Goal: Task Accomplishment & Management: Manage account settings

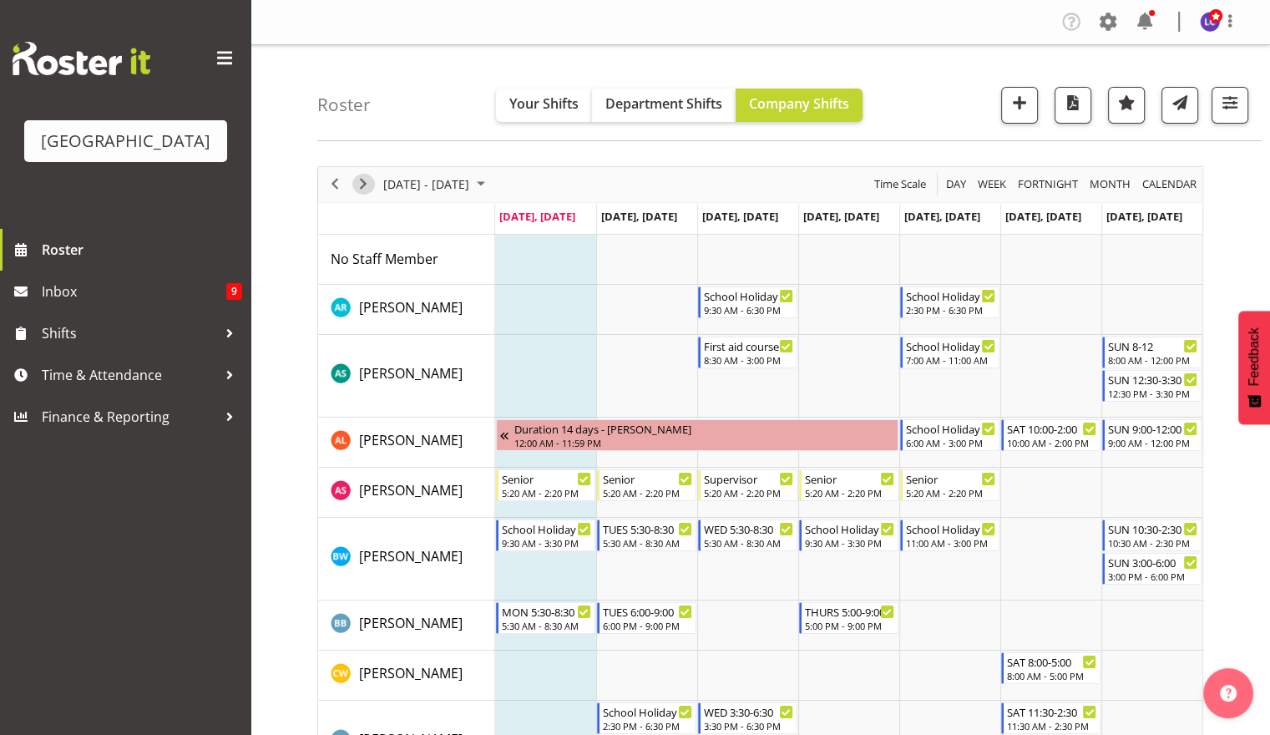
click at [369, 186] on span "Next" at bounding box center [363, 184] width 20 height 21
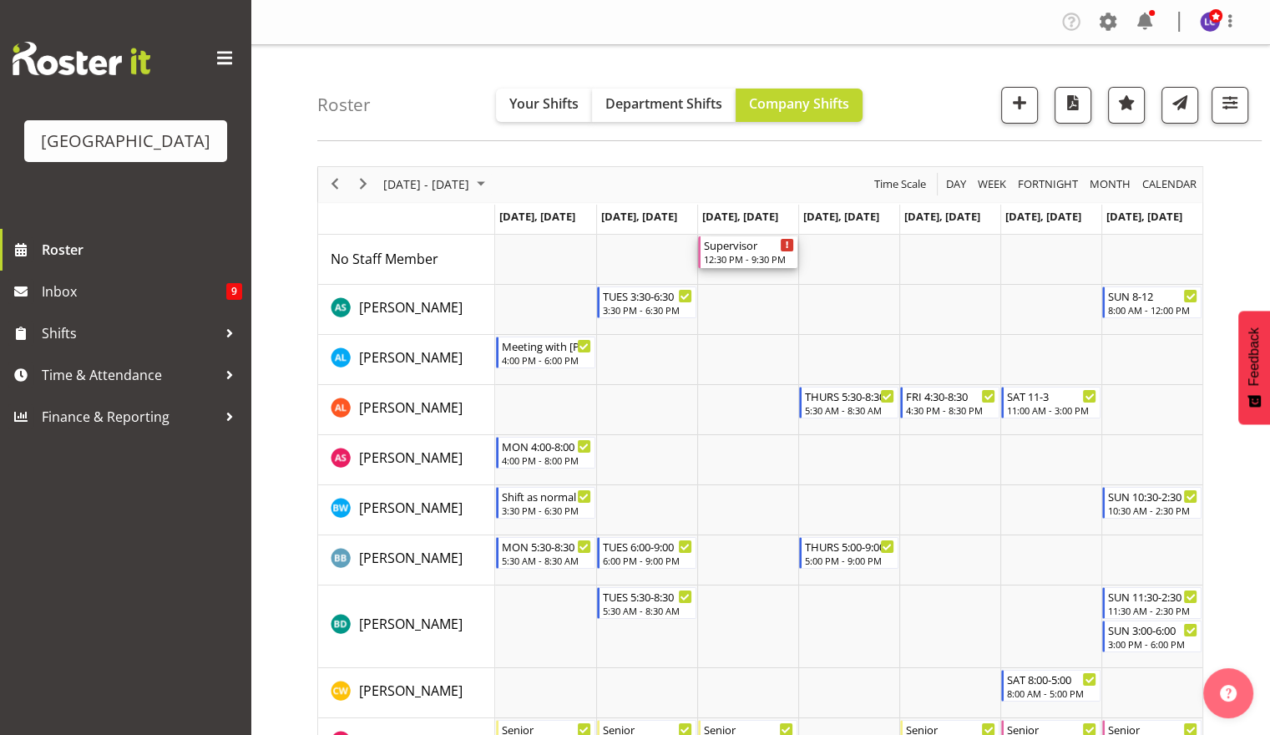
click at [748, 251] on div "Supervisor" at bounding box center [749, 244] width 90 height 17
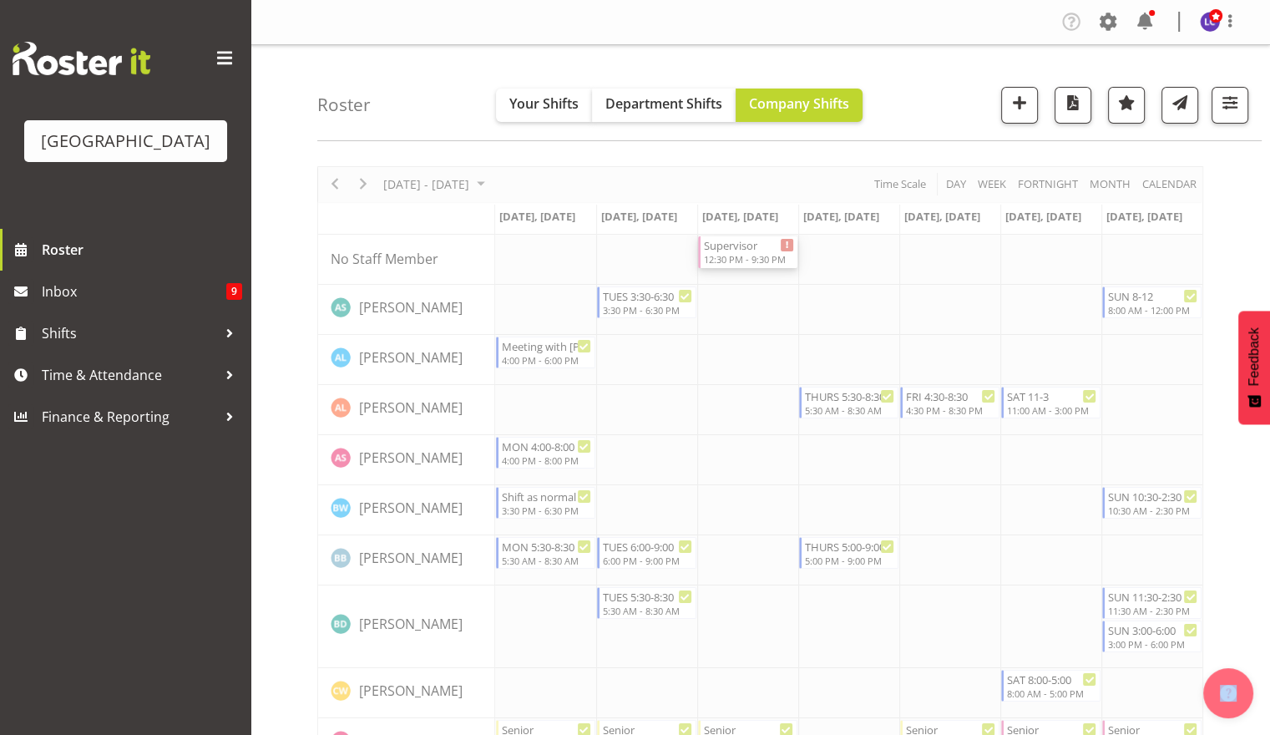
select select "9"
select select "2025"
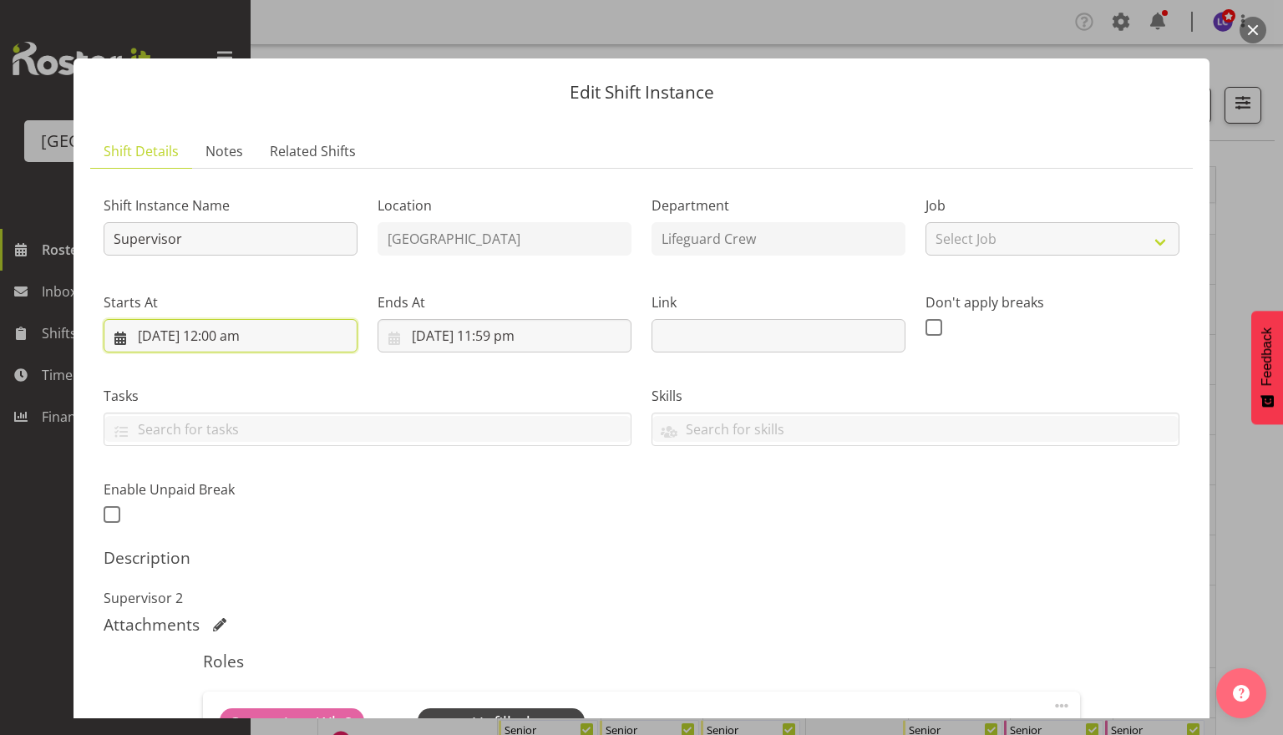
click at [277, 332] on input "[DATE] 12:00 am" at bounding box center [231, 335] width 254 height 33
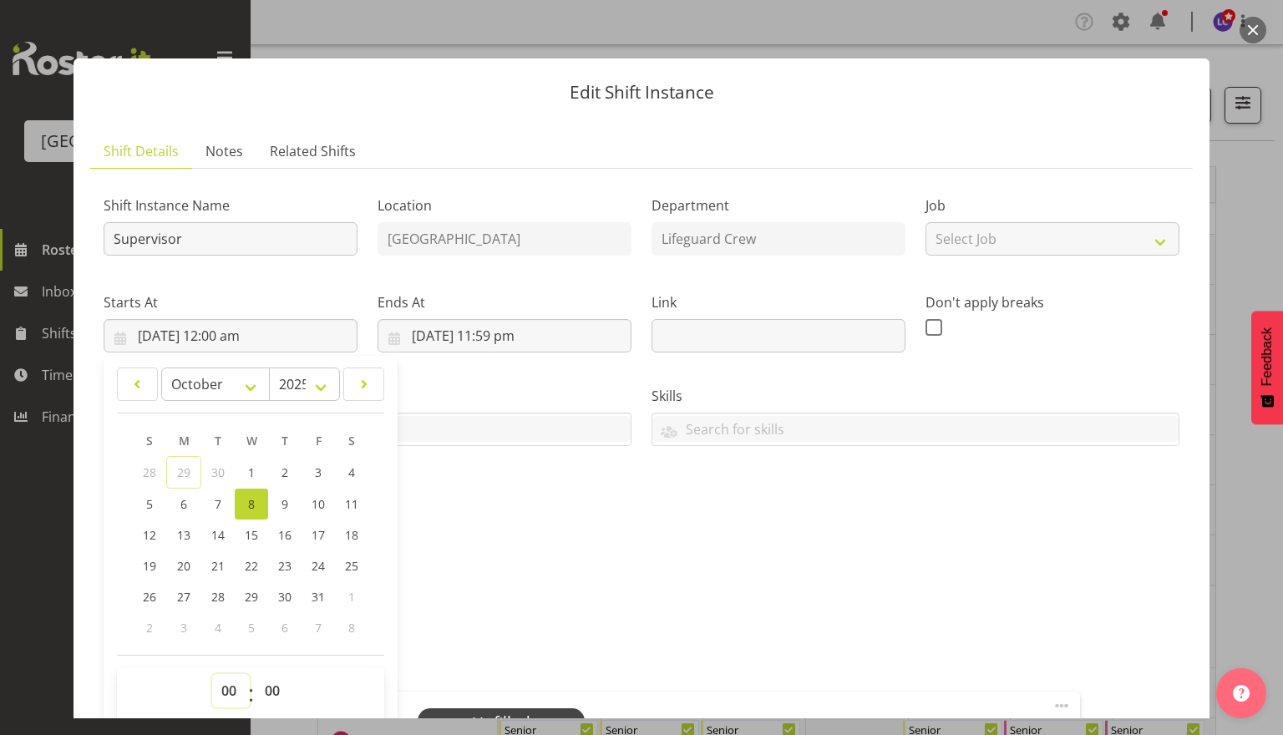
click at [220, 704] on select "00 01 02 03 04 05 06 07 08 09 10 11 12 13 14 15 16 17 18 19 20 21 22 23" at bounding box center [231, 690] width 38 height 33
select select "15"
click at [212, 674] on select "00 01 02 03 04 05 06 07 08 09 10 11 12 13 14 15 16 17 18 19 20 21 22 23" at bounding box center [231, 690] width 38 height 33
type input "[DATE] 3:00 pm"
click at [281, 700] on select "00 01 02 03 04 05 06 07 08 09 10 11 12 13 14 15 16 17 18 19 20 21 22 23 24 25 2…" at bounding box center [275, 690] width 38 height 33
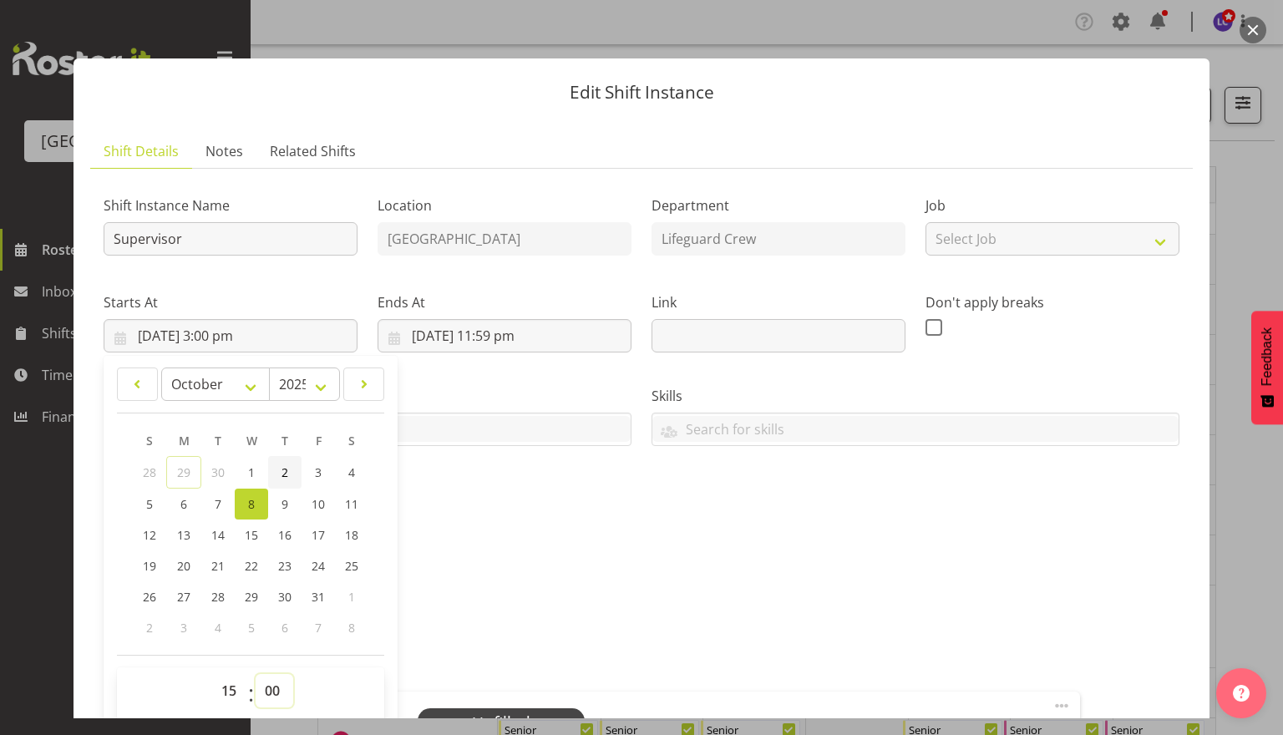
select select "30"
click at [256, 674] on select "00 01 02 03 04 05 06 07 08 09 10 11 12 13 14 15 16 17 18 19 20 21 22 23 24 25 2…" at bounding box center [275, 690] width 38 height 33
type input "[DATE] 3:30 pm"
click at [534, 562] on h5 "Description" at bounding box center [642, 558] width 1076 height 20
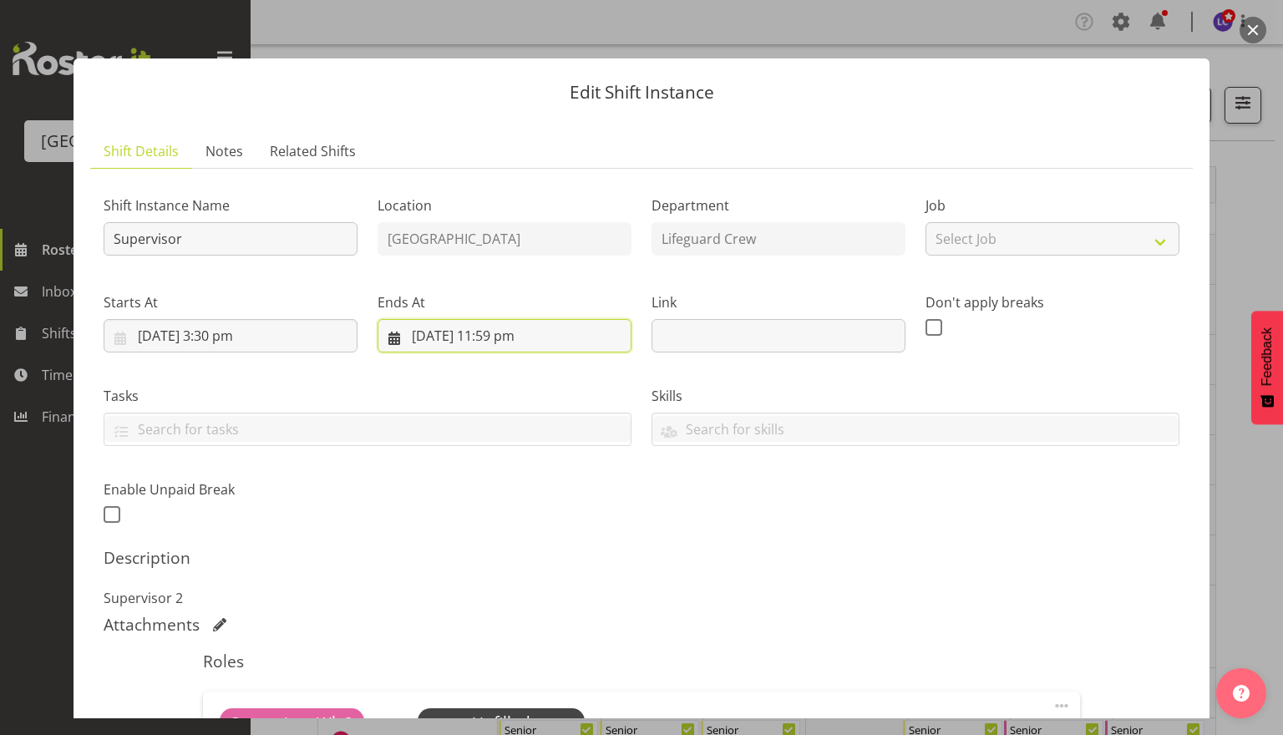
click at [483, 334] on input "[DATE] 11:59 pm" at bounding box center [504, 335] width 254 height 33
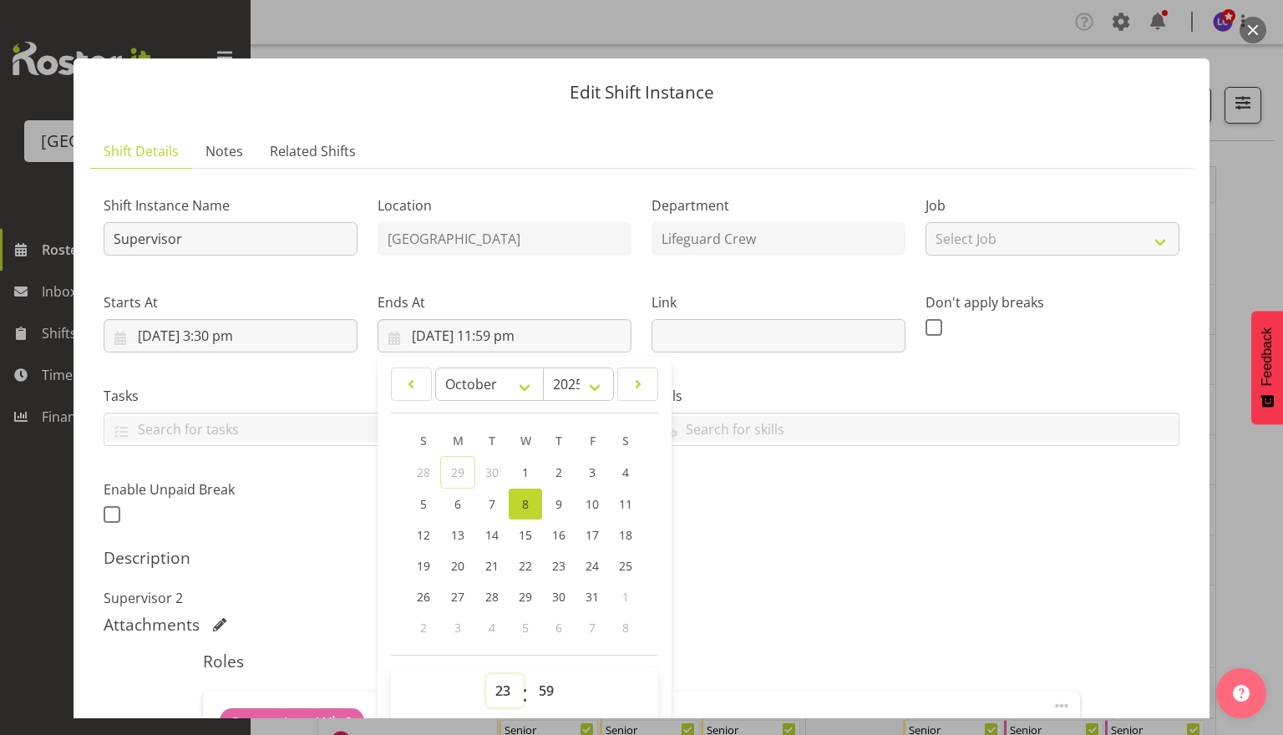
click at [501, 692] on select "00 01 02 03 04 05 06 07 08 09 10 11 12 13 14 15 16 17 18 19 20 21 22 23" at bounding box center [505, 690] width 38 height 33
select select "20"
click at [486, 674] on select "00 01 02 03 04 05 06 07 08 09 10 11 12 13 14 15 16 17 18 19 20 21 22 23" at bounding box center [505, 690] width 38 height 33
type input "[DATE] 8:59 pm"
click at [503, 698] on select "00 01 02 03 04 05 06 07 08 09 10 11 12 13 14 15 16 17 18 19 20 21 22 23" at bounding box center [505, 690] width 38 height 33
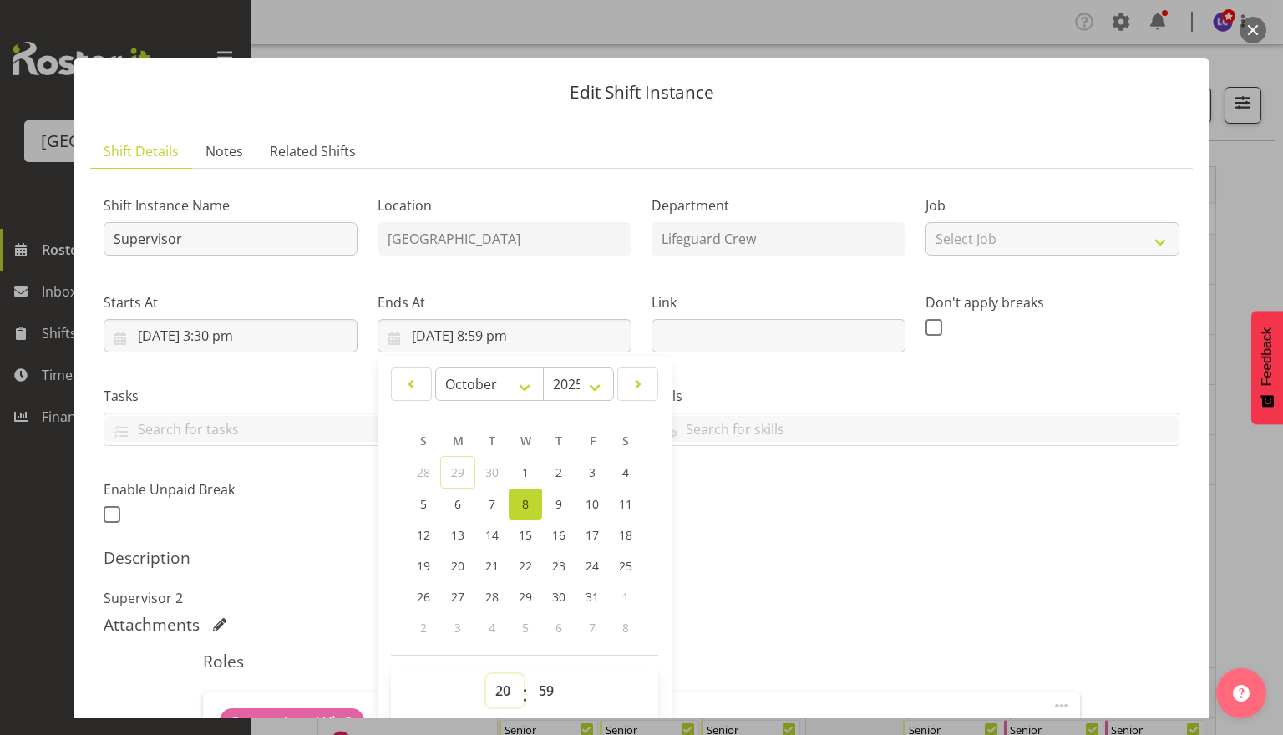
select select "21"
click at [486, 674] on select "00 01 02 03 04 05 06 07 08 09 10 11 12 13 14 15 16 17 18 19 20 21 22 23" at bounding box center [505, 690] width 38 height 33
type input "[DATE] 9:59 pm"
click at [542, 692] on select "00 01 02 03 04 05 06 07 08 09 10 11 12 13 14 15 16 17 18 19 20 21 22 23 24 25 2…" at bounding box center [548, 690] width 38 height 33
select select "30"
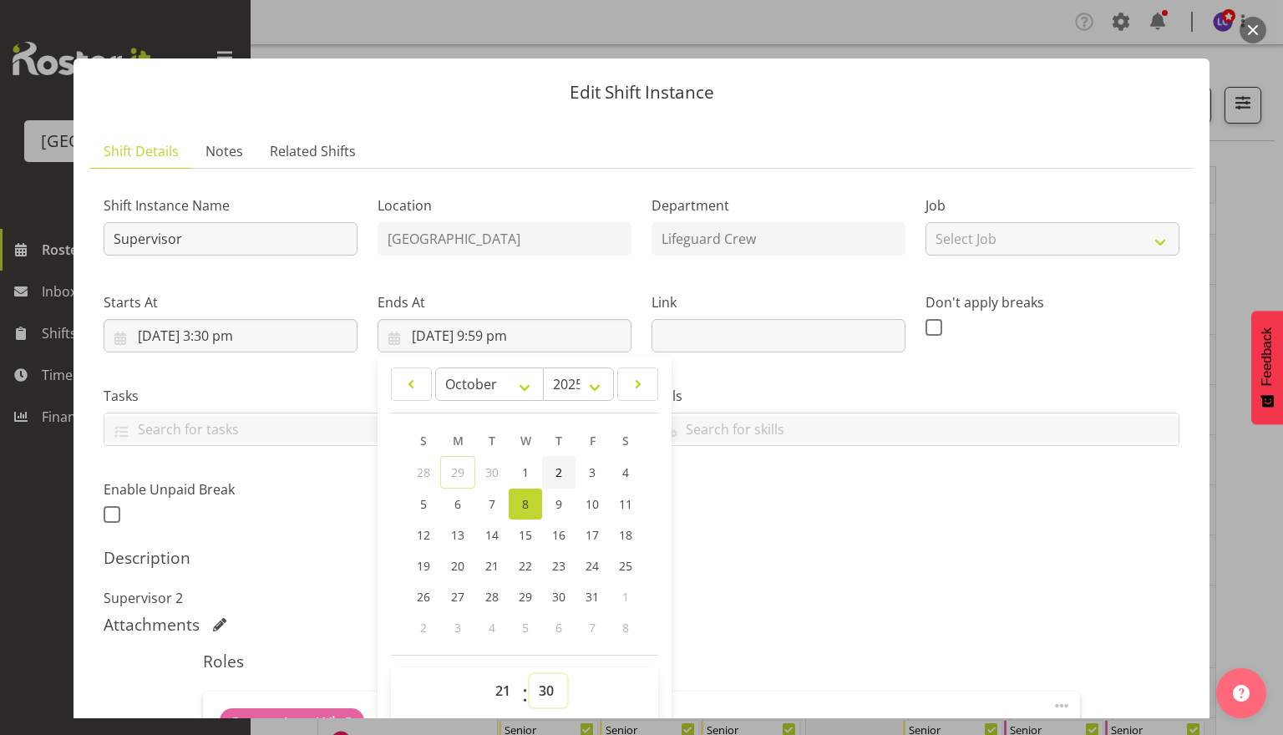
click at [529, 674] on select "00 01 02 03 04 05 06 07 08 09 10 11 12 13 14 15 16 17 18 19 20 21 22 23 24 25 2…" at bounding box center [548, 690] width 38 height 33
type input "[DATE] 9:30 pm"
click at [748, 488] on div "Shift Instance Name Supervisor Location [GEOGRAPHIC_DATA] Department Lifeguard …" at bounding box center [642, 355] width 1096 height 366
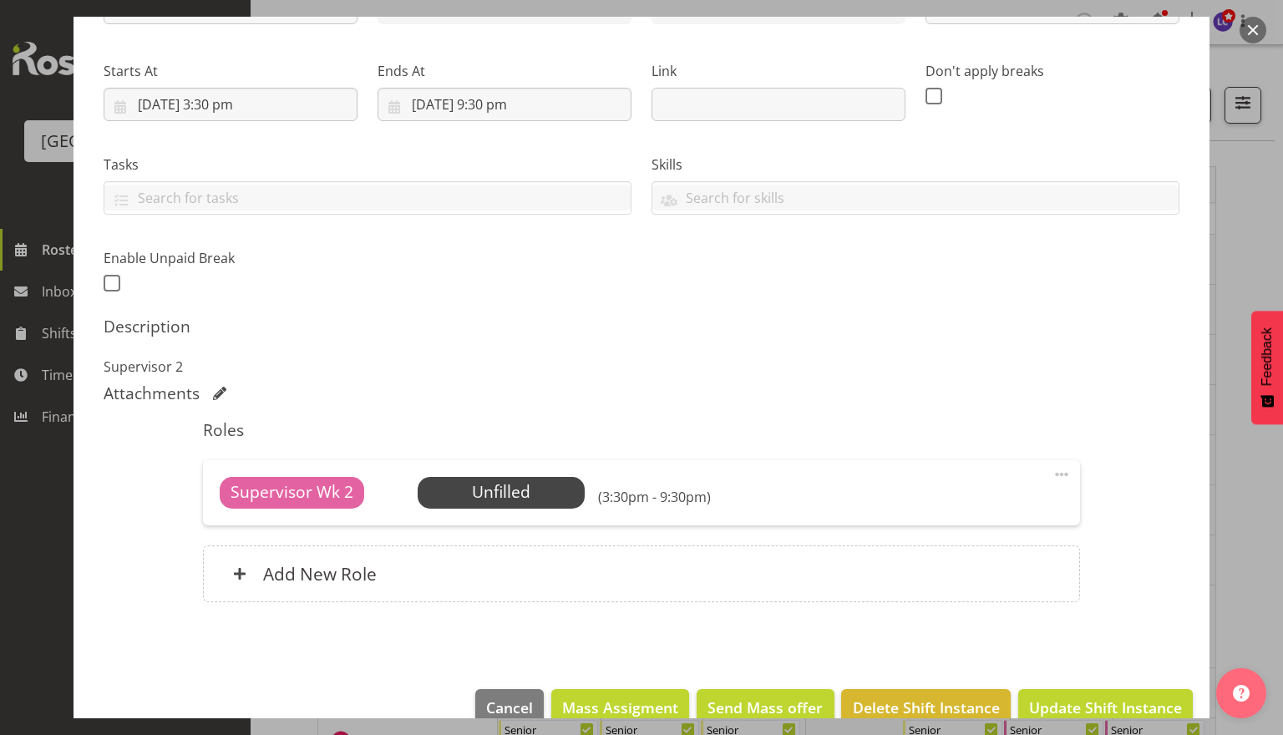
scroll to position [263, 0]
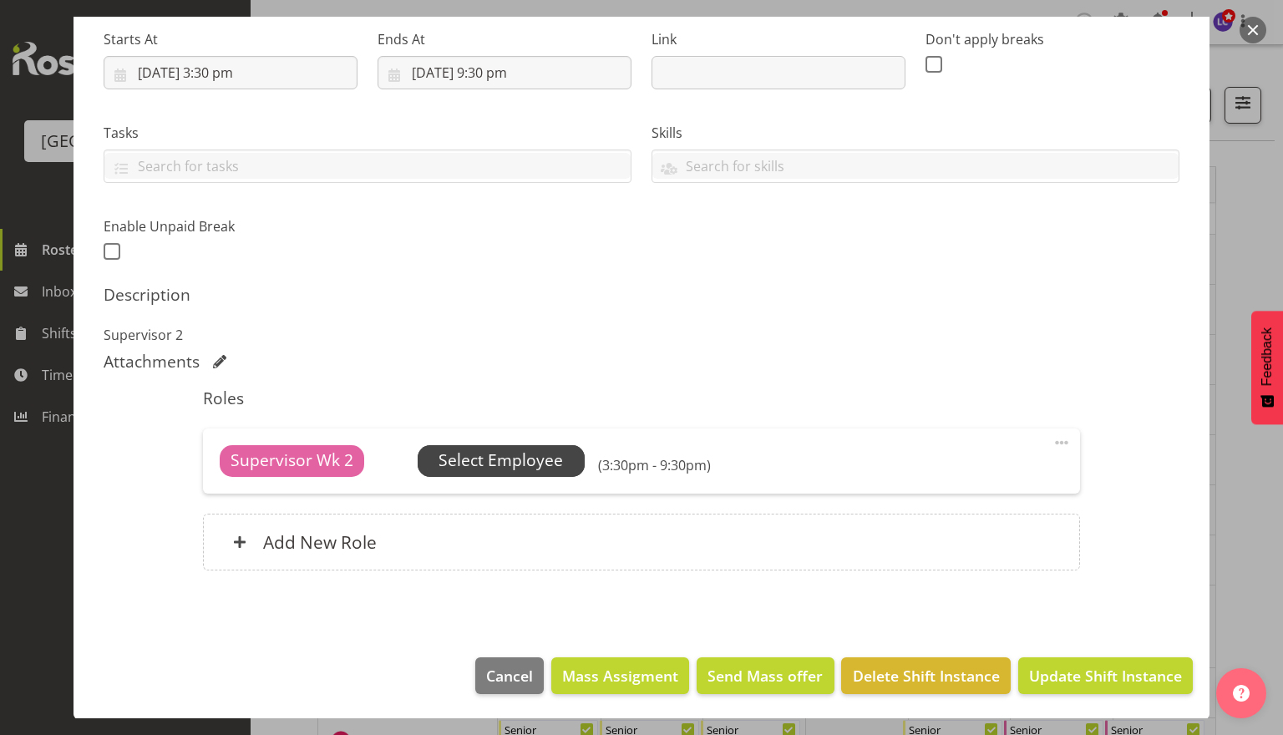
click at [506, 454] on span "Select Employee" at bounding box center [500, 460] width 124 height 24
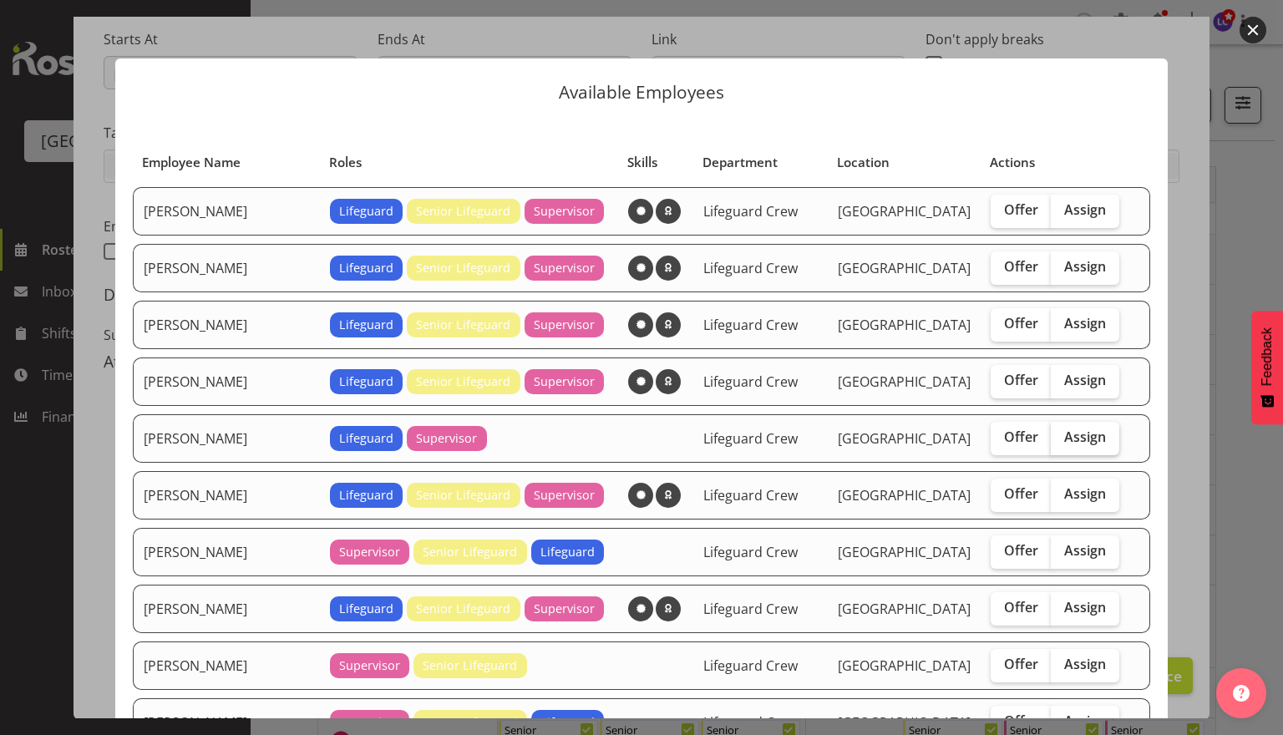
click at [1072, 434] on span "Assign" at bounding box center [1085, 436] width 42 height 17
click at [1061, 434] on input "Assign" at bounding box center [1056, 437] width 11 height 11
checkbox input "true"
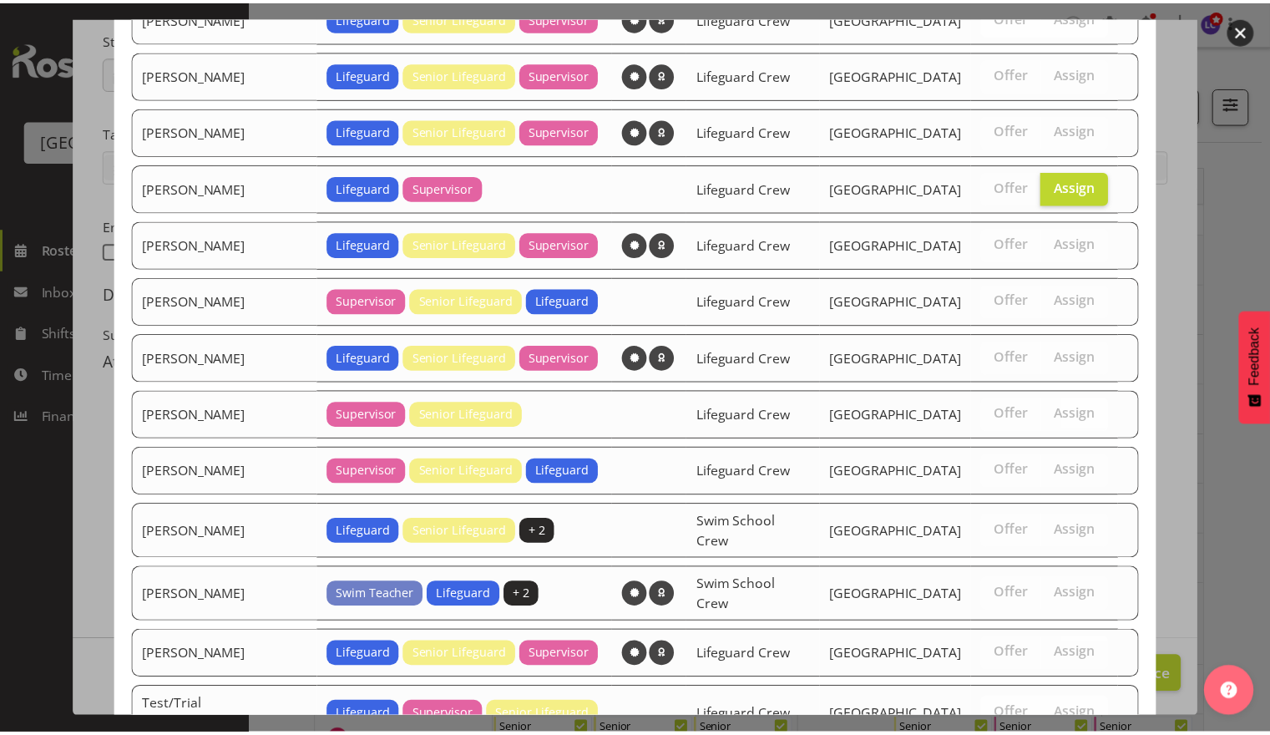
scroll to position [405, 0]
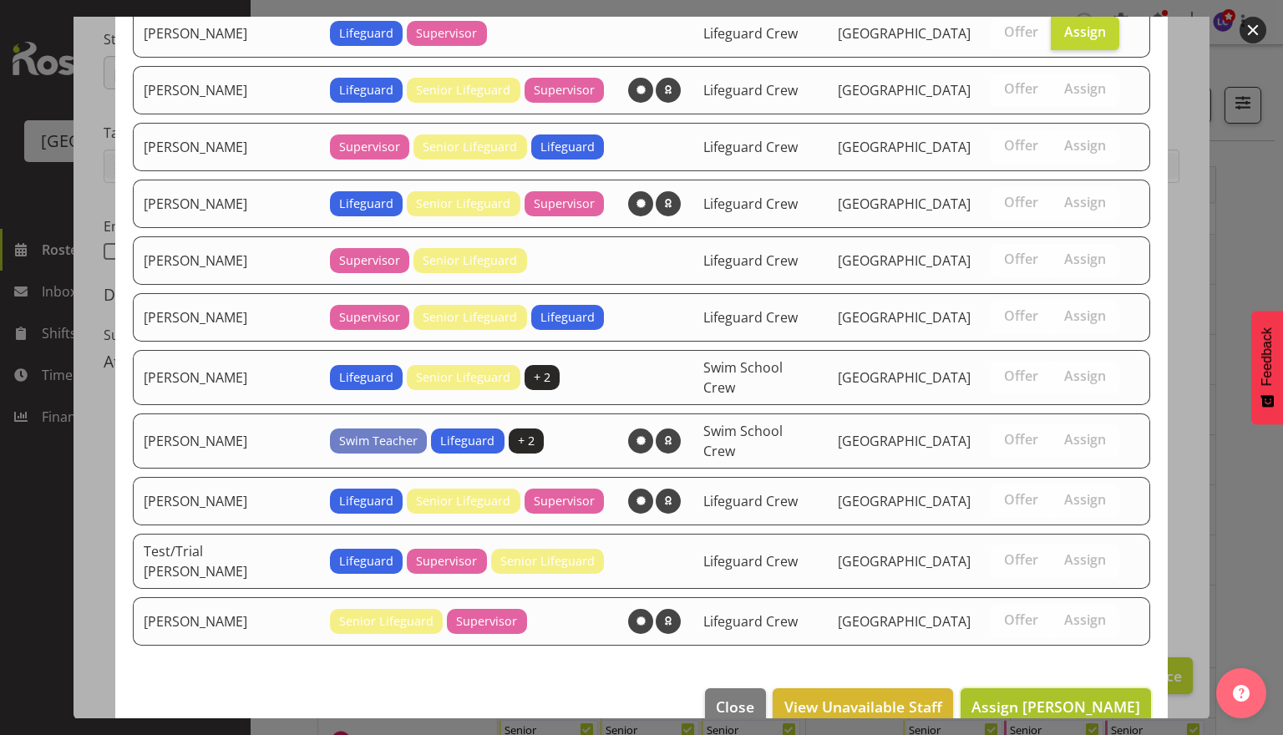
click at [1025, 696] on span "Assign [PERSON_NAME]" at bounding box center [1055, 706] width 169 height 20
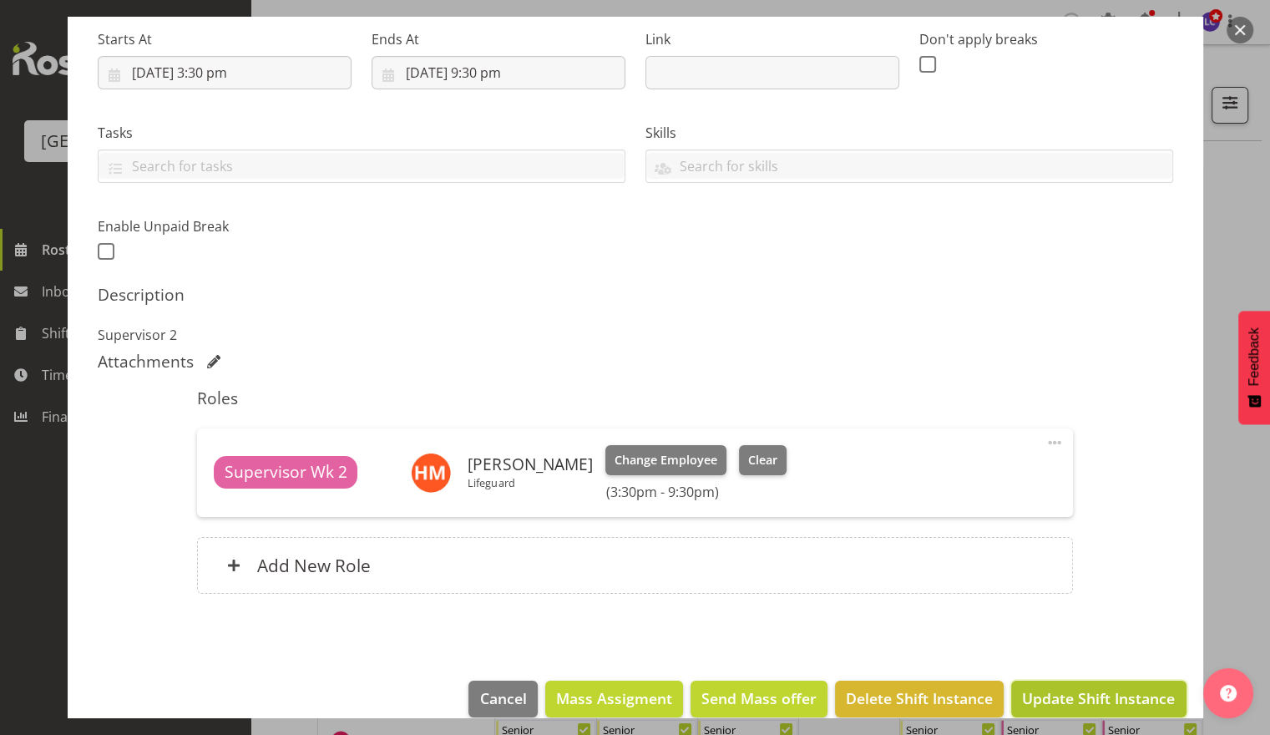
click at [1051, 698] on span "Update Shift Instance" at bounding box center [1098, 698] width 153 height 22
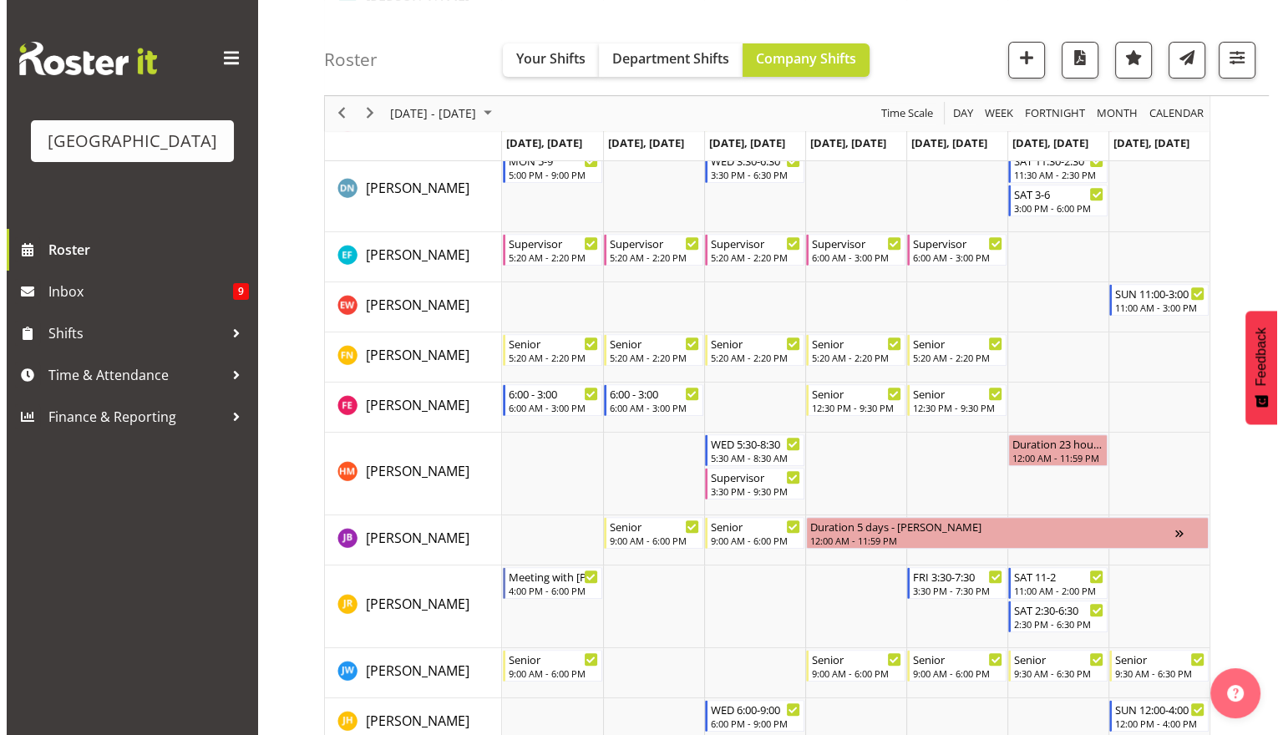
scroll to position [634, 0]
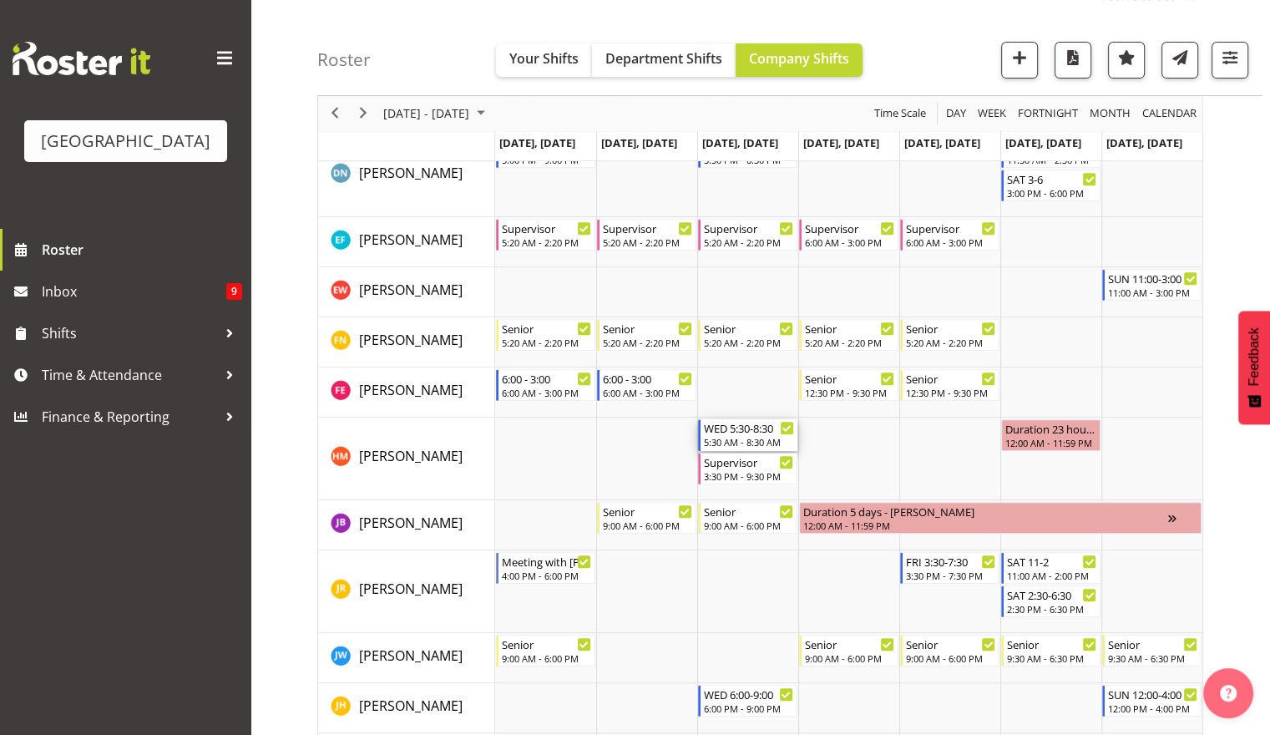
click at [737, 428] on div "WED 5:30-8:30" at bounding box center [749, 427] width 90 height 17
click at [0, 0] on div at bounding box center [0, 0] width 0 height 0
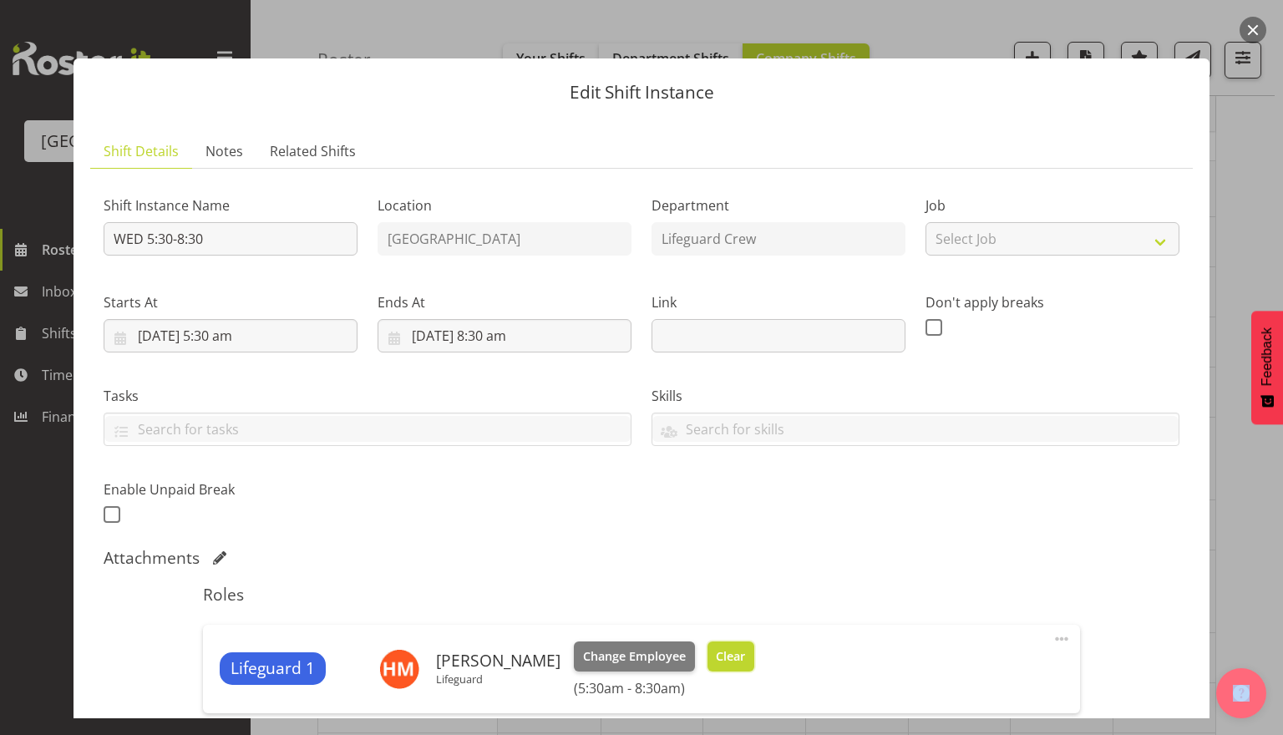
click at [741, 656] on span "Clear" at bounding box center [730, 656] width 29 height 18
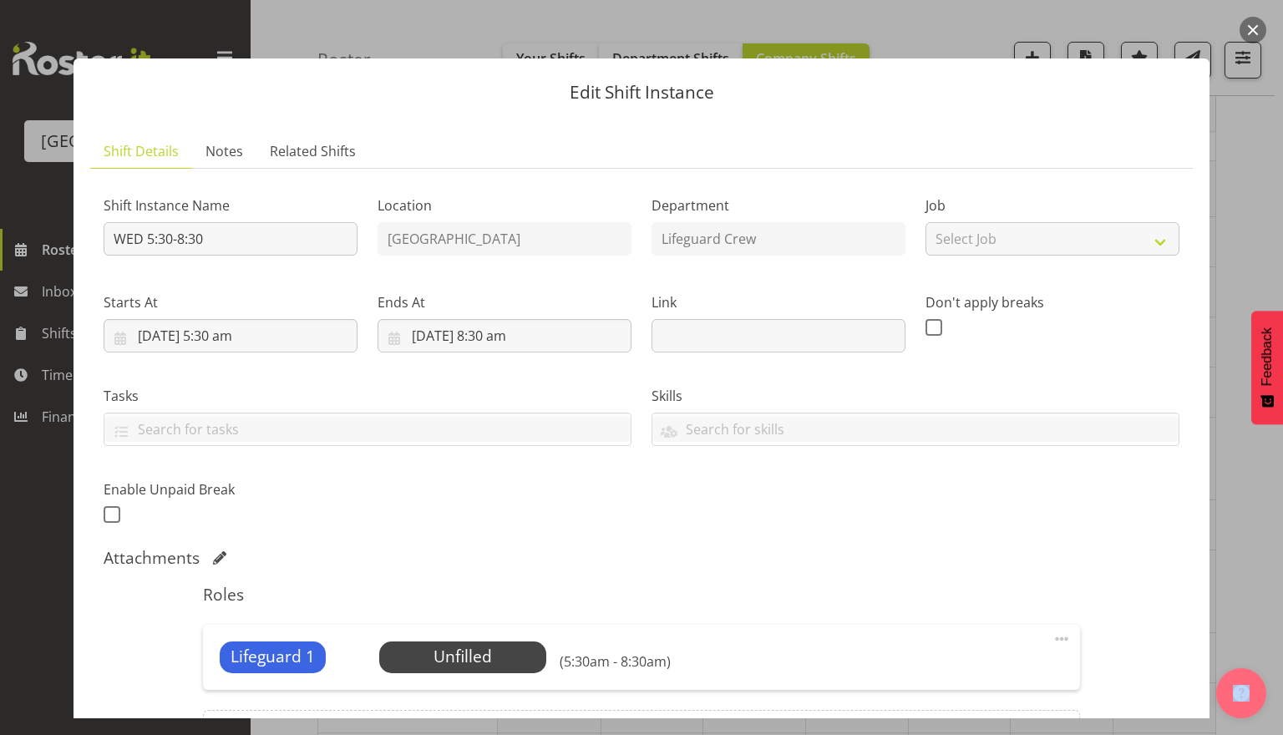
scroll to position [196, 0]
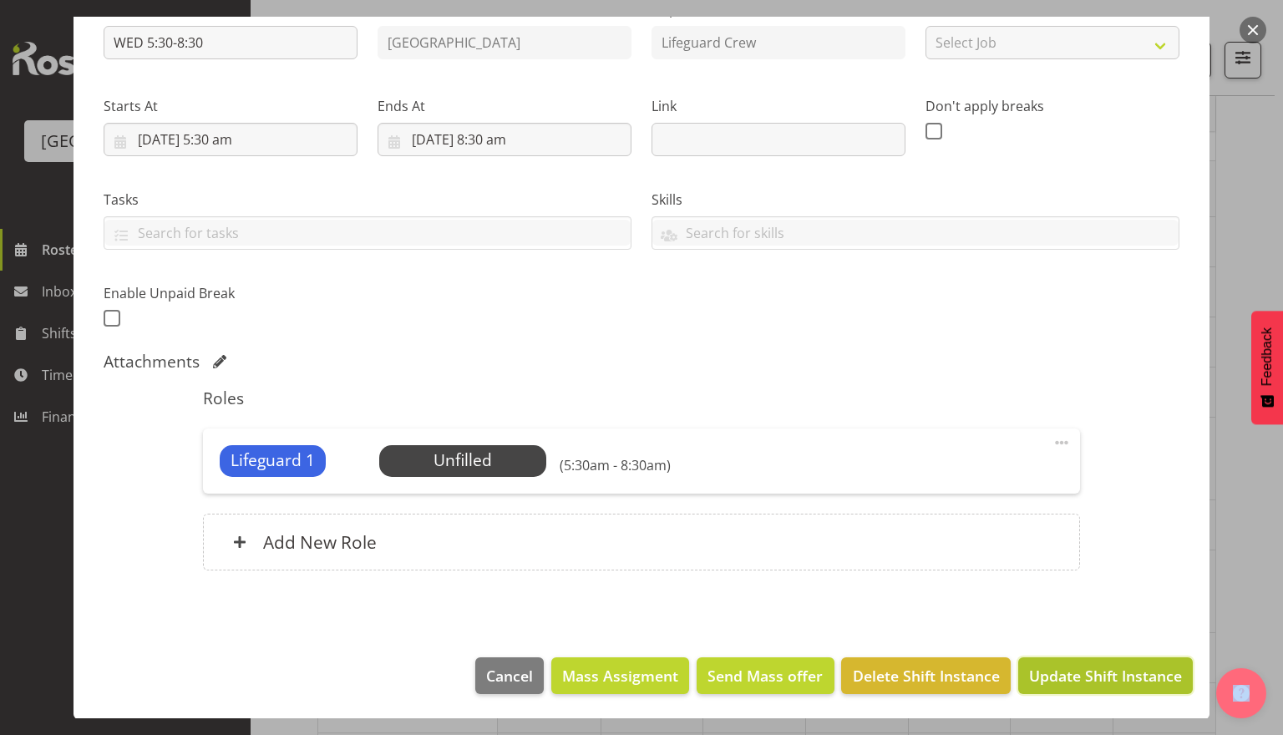
click at [1048, 681] on span "Update Shift Instance" at bounding box center [1105, 676] width 153 height 22
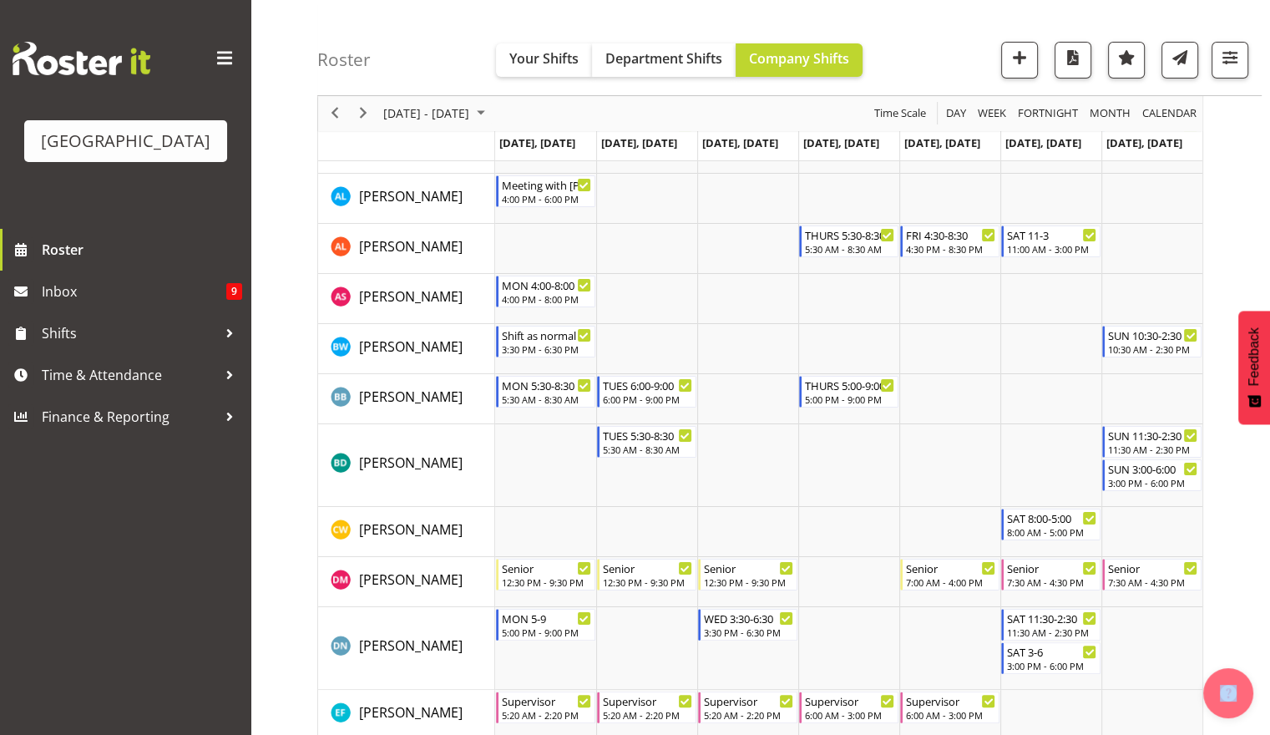
scroll to position [0, 0]
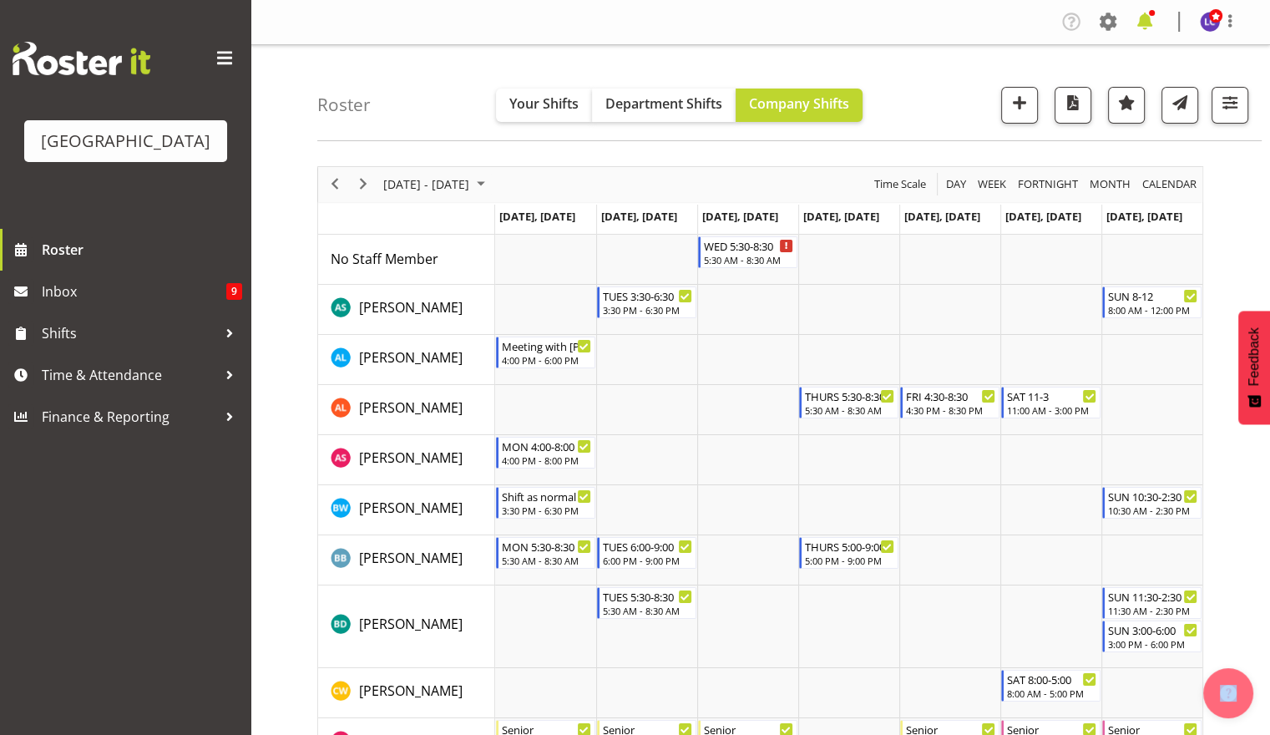
click at [1156, 28] on span at bounding box center [1145, 21] width 27 height 27
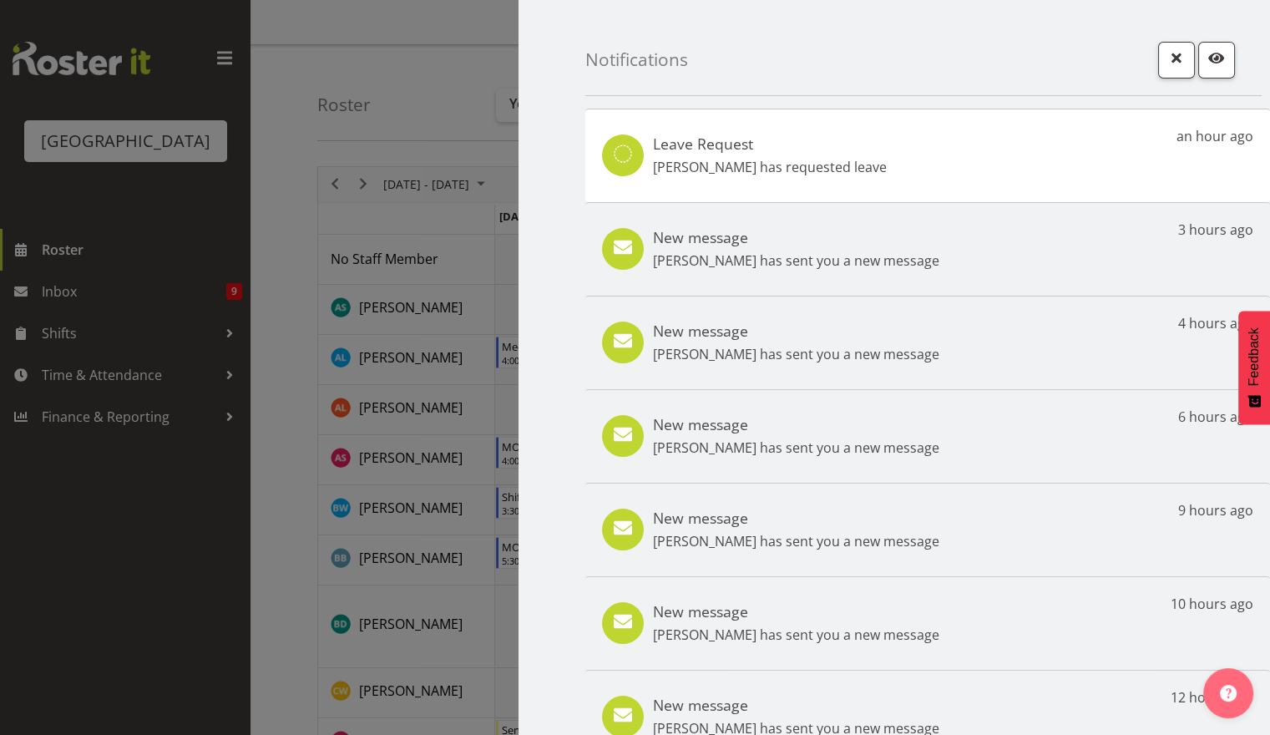
click at [865, 167] on div "Leave Request [PERSON_NAME] has requested leave an hour ago" at bounding box center [927, 156] width 685 height 94
